Goal: Find specific page/section: Find specific page/section

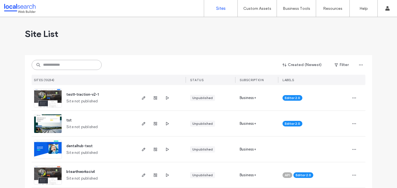
click at [53, 68] on input at bounding box center [67, 65] width 70 height 10
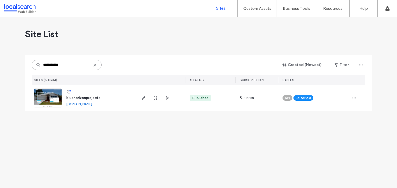
type input "**********"
click at [88, 97] on span "bluehorizonprojects" at bounding box center [83, 98] width 34 height 4
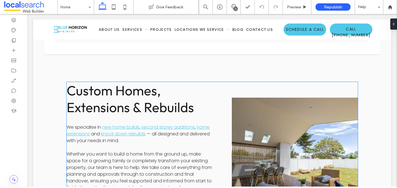
scroll to position [847, 0]
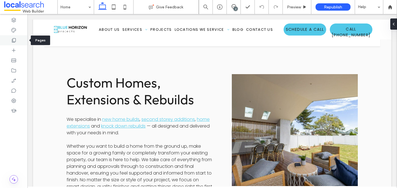
click at [17, 41] on div at bounding box center [13, 40] width 27 height 10
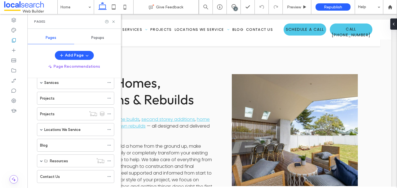
scroll to position [55, 0]
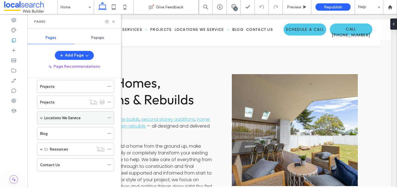
click at [42, 117] on span at bounding box center [41, 117] width 3 height 3
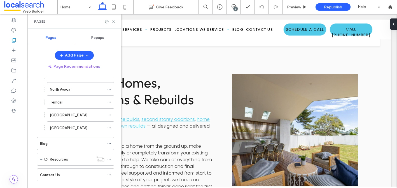
scroll to position [222, 0]
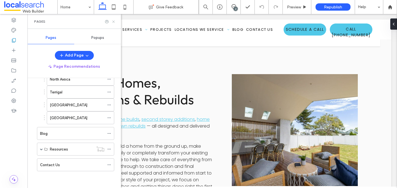
click at [113, 22] on icon at bounding box center [113, 22] width 4 height 4
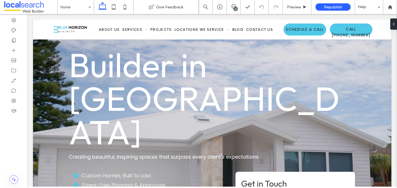
scroll to position [0, 0]
